Goal: Information Seeking & Learning: Learn about a topic

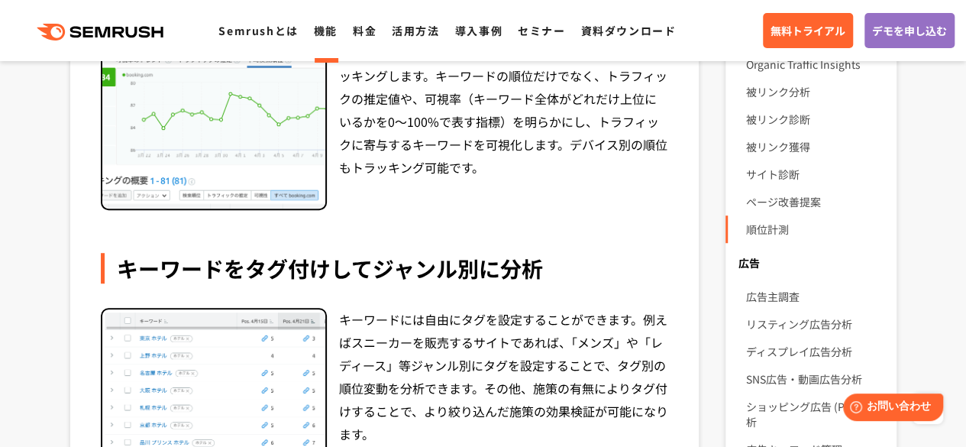
scroll to position [382, 0]
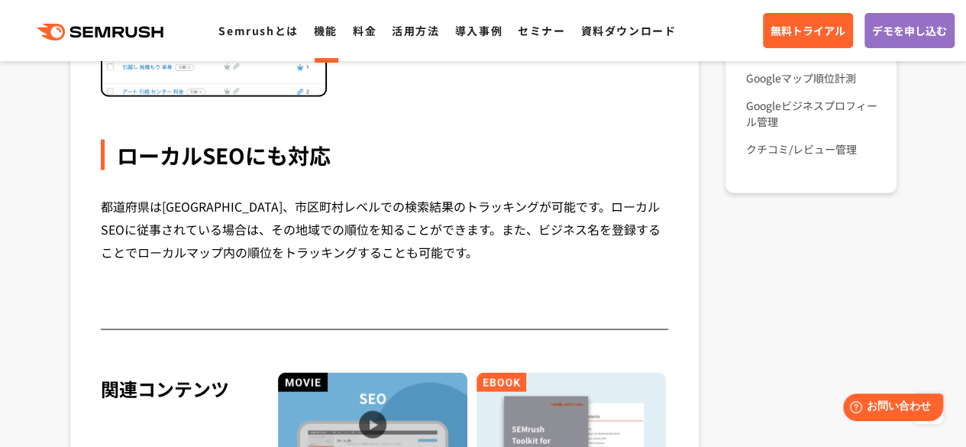
scroll to position [1374, 0]
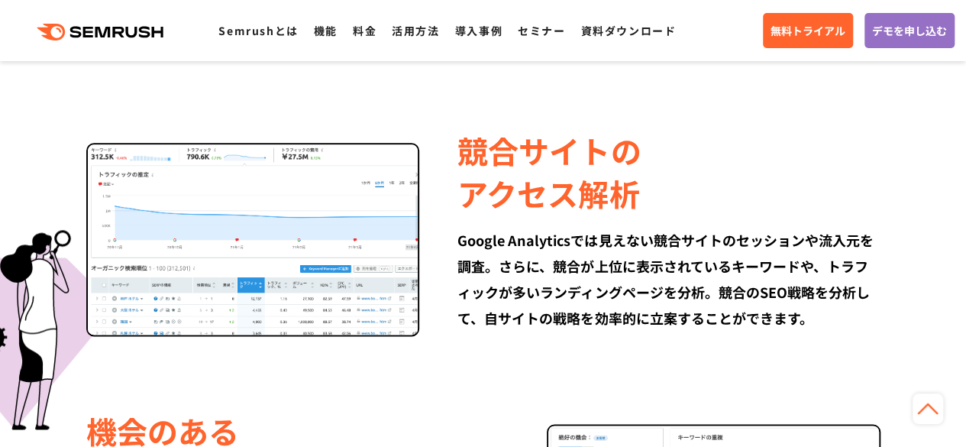
scroll to position [916, 0]
